Goal: Check status: Check status

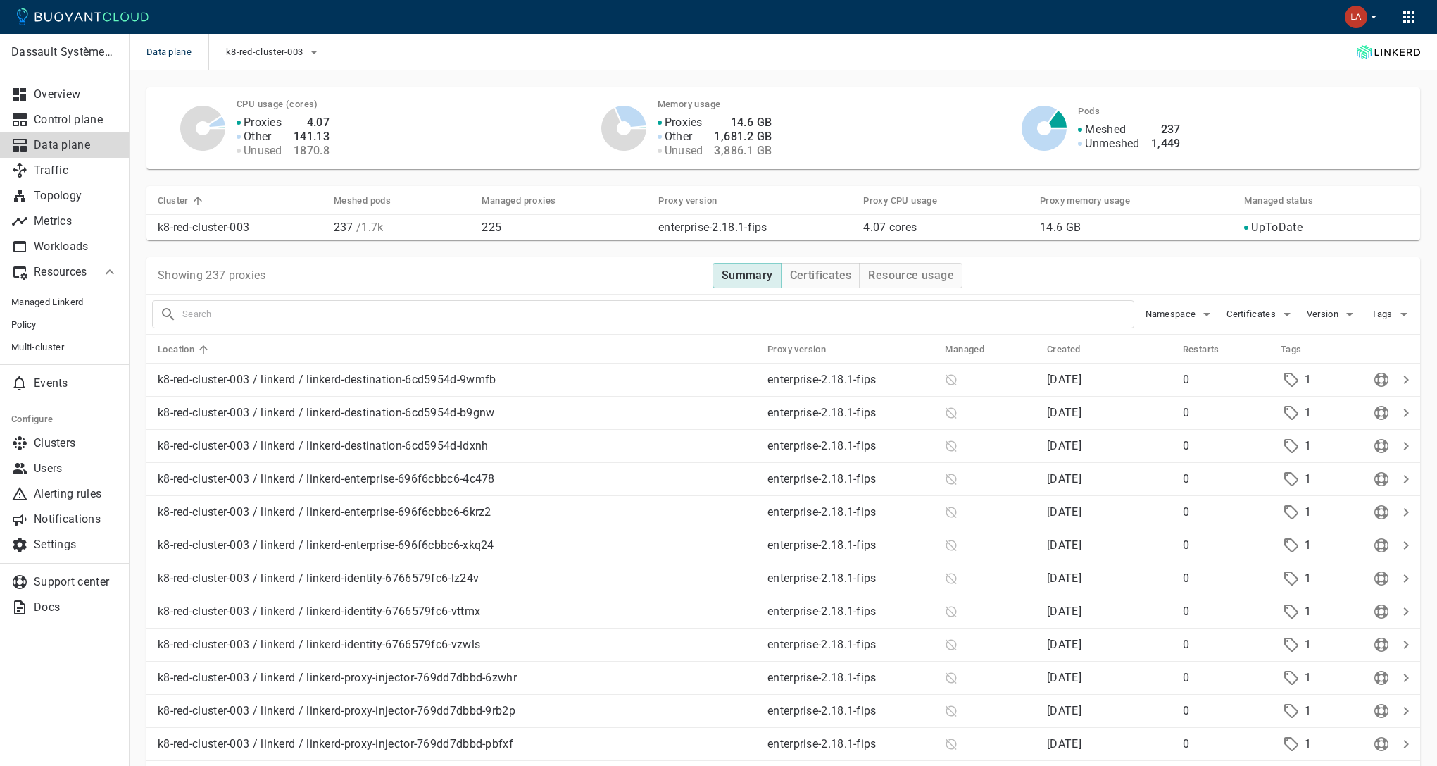
scroll to position [3, 0]
click at [52, 390] on link "Events" at bounding box center [65, 382] width 130 height 25
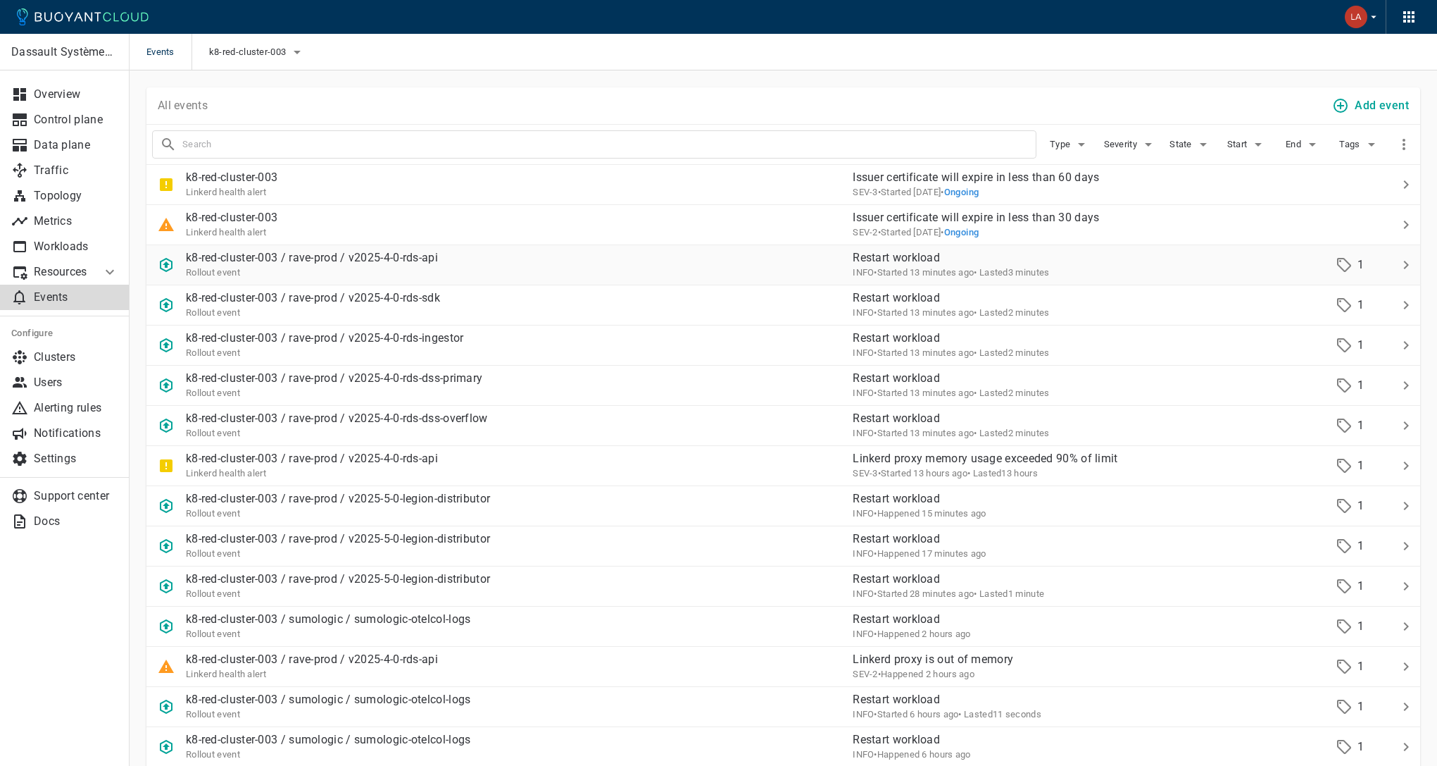
click at [618, 263] on div "k8-red-cluster-003 / rave-prod / v2025-4-0-rds-api Rollout event" at bounding box center [493, 258] width 695 height 39
